Goal: Navigation & Orientation: Find specific page/section

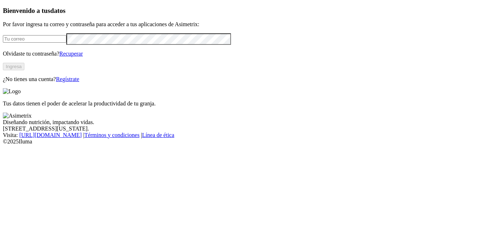
type input "[EMAIL_ADDRESS][DOMAIN_NAME]"
click at [24, 70] on button "Ingresa" at bounding box center [14, 67] width 22 height 8
